Goal: Navigation & Orientation: Find specific page/section

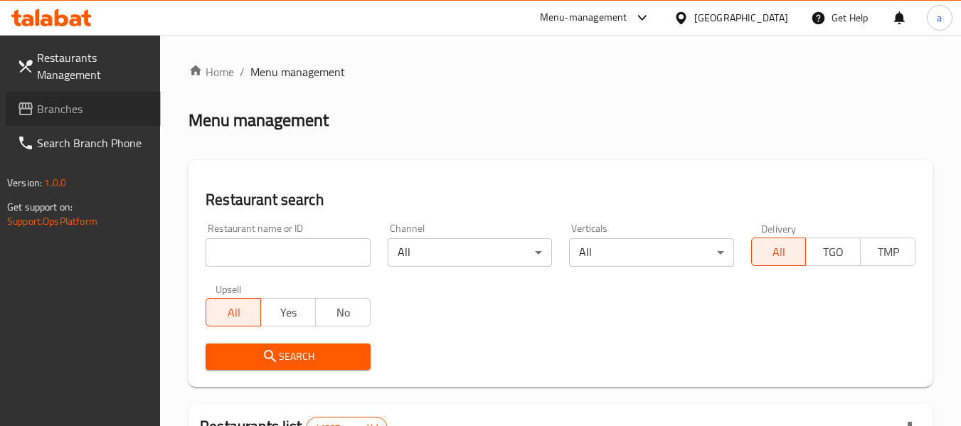
click at [82, 113] on span "Branches" at bounding box center [93, 108] width 112 height 17
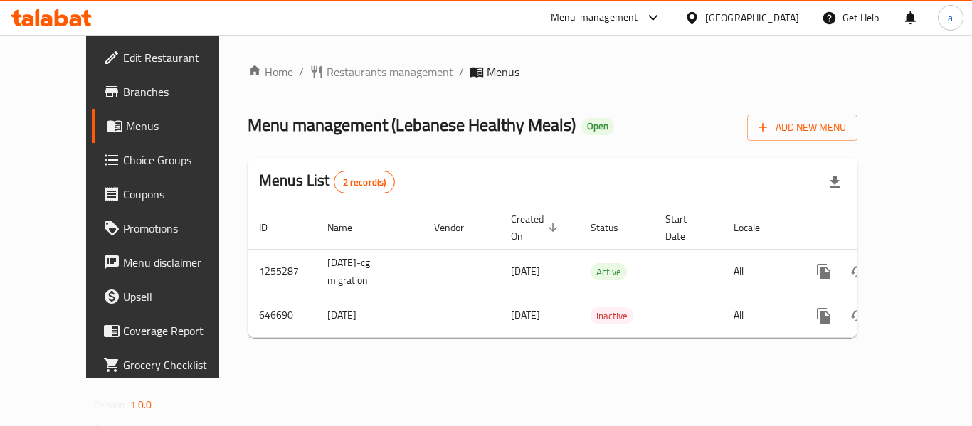
click at [318, 84] on div "Home / Restaurants management / Menus Menu management ( Lebanese Healthy Meals …" at bounding box center [553, 206] width 610 height 286
click at [326, 73] on span "Restaurants management" at bounding box center [389, 71] width 127 height 17
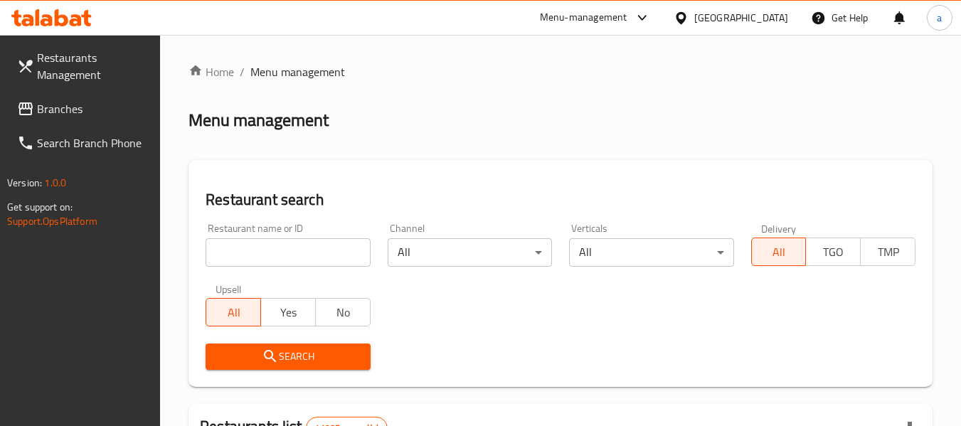
click at [84, 107] on span "Branches" at bounding box center [93, 108] width 112 height 17
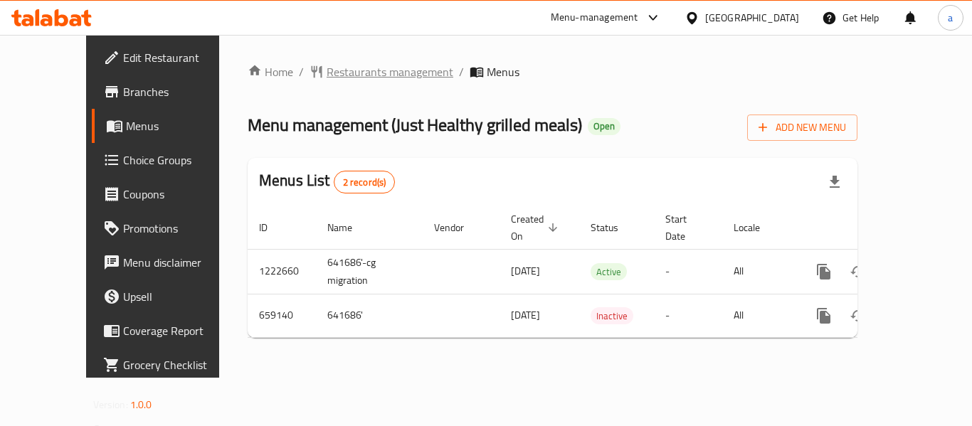
click at [326, 71] on span "Restaurants management" at bounding box center [389, 71] width 127 height 17
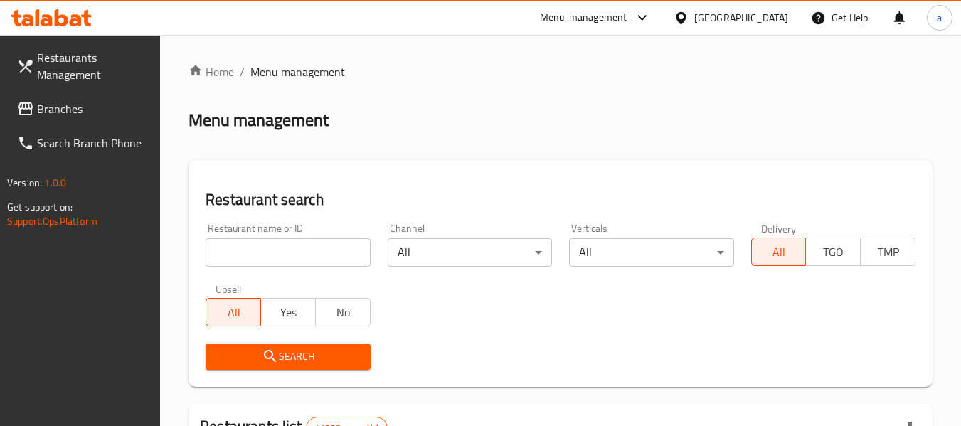
click at [91, 103] on span "Branches" at bounding box center [93, 108] width 112 height 17
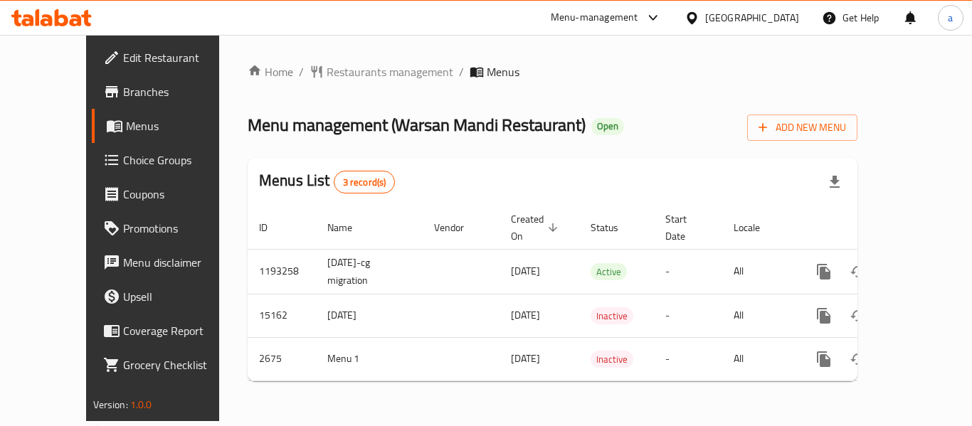
click at [352, 85] on div "Home / Restaurants management / Menus Menu management ( Warsan Mandi Restaurant…" at bounding box center [553, 227] width 610 height 329
click at [351, 68] on span "Restaurants management" at bounding box center [389, 71] width 127 height 17
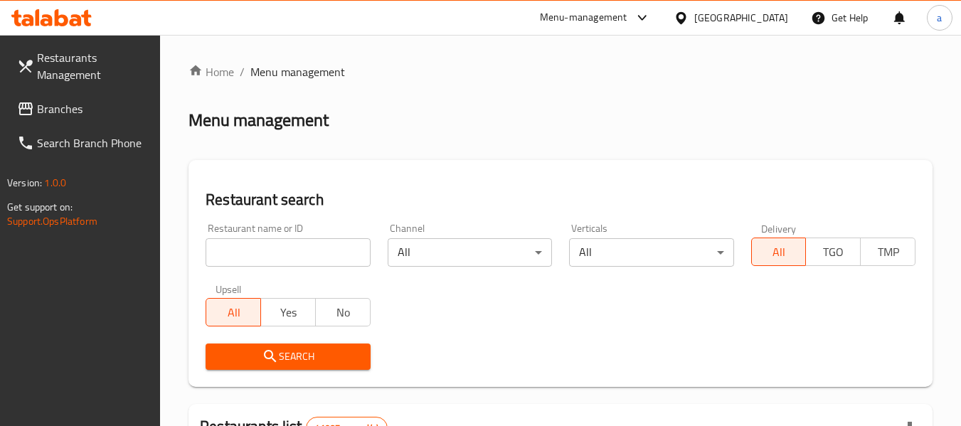
click at [83, 101] on span "Branches" at bounding box center [93, 108] width 112 height 17
